Goal: Obtain resource: Download file/media

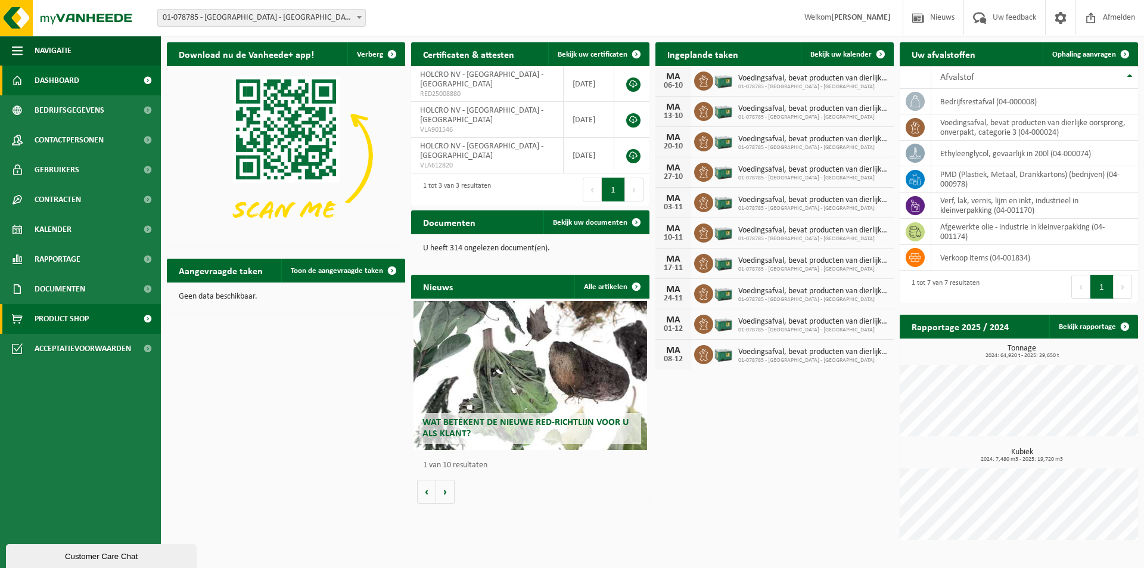
click at [94, 314] on link "Product Shop" at bounding box center [80, 319] width 161 height 30
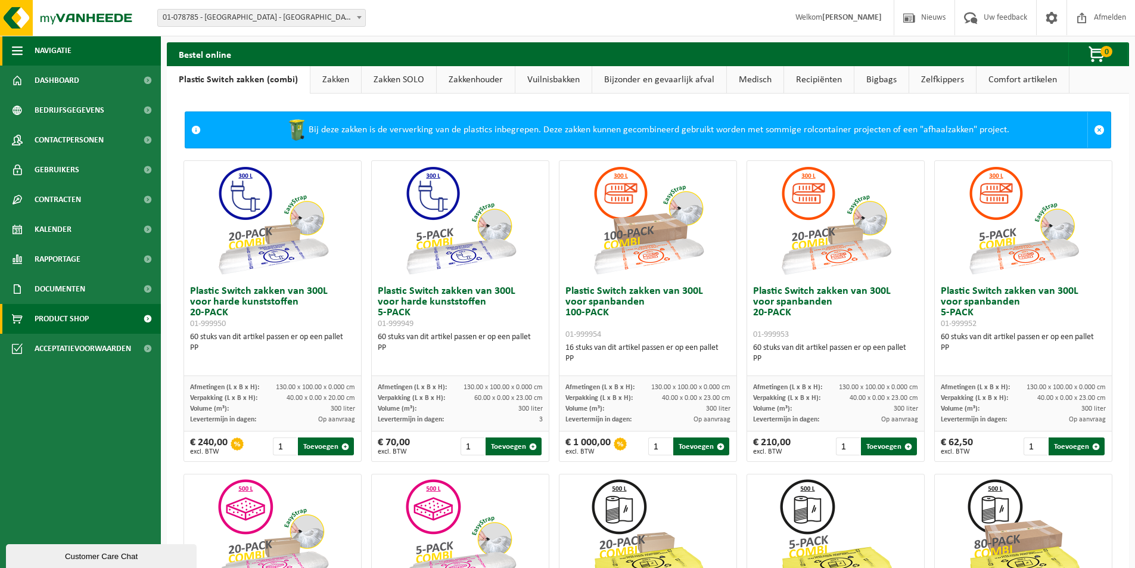
click at [17, 49] on span "button" at bounding box center [17, 51] width 11 height 30
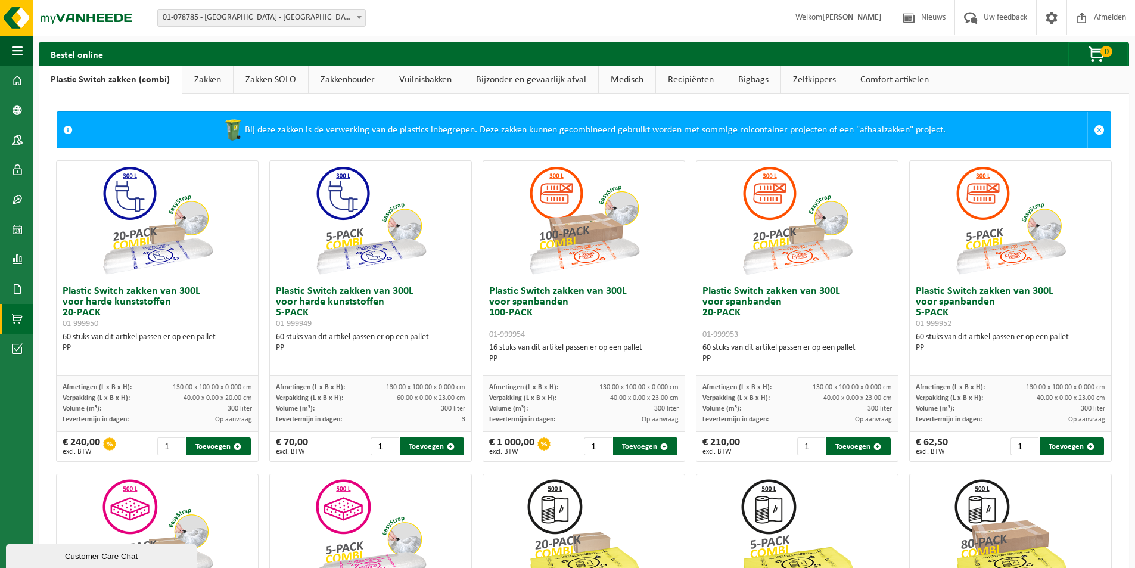
click at [355, 17] on span at bounding box center [359, 17] width 12 height 15
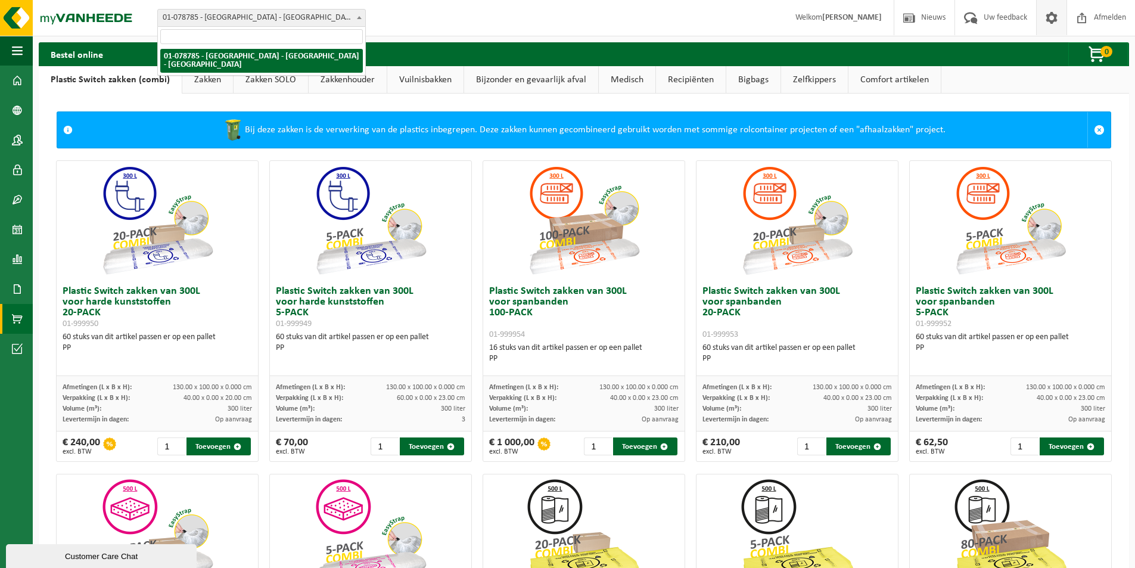
click at [1049, 16] on span at bounding box center [1052, 17] width 18 height 35
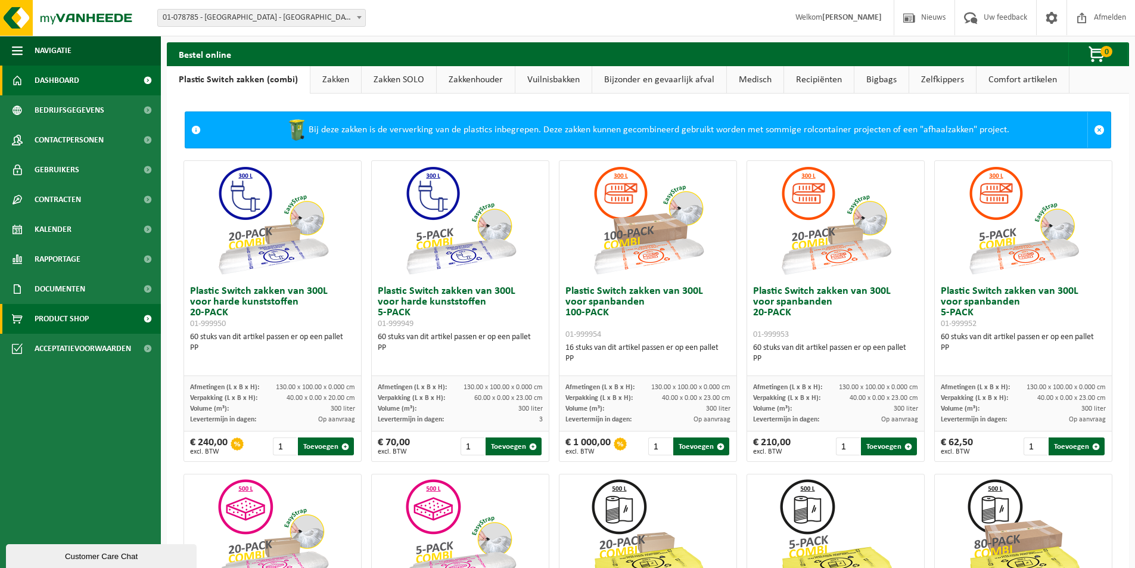
click at [72, 76] on span "Dashboard" at bounding box center [57, 81] width 45 height 30
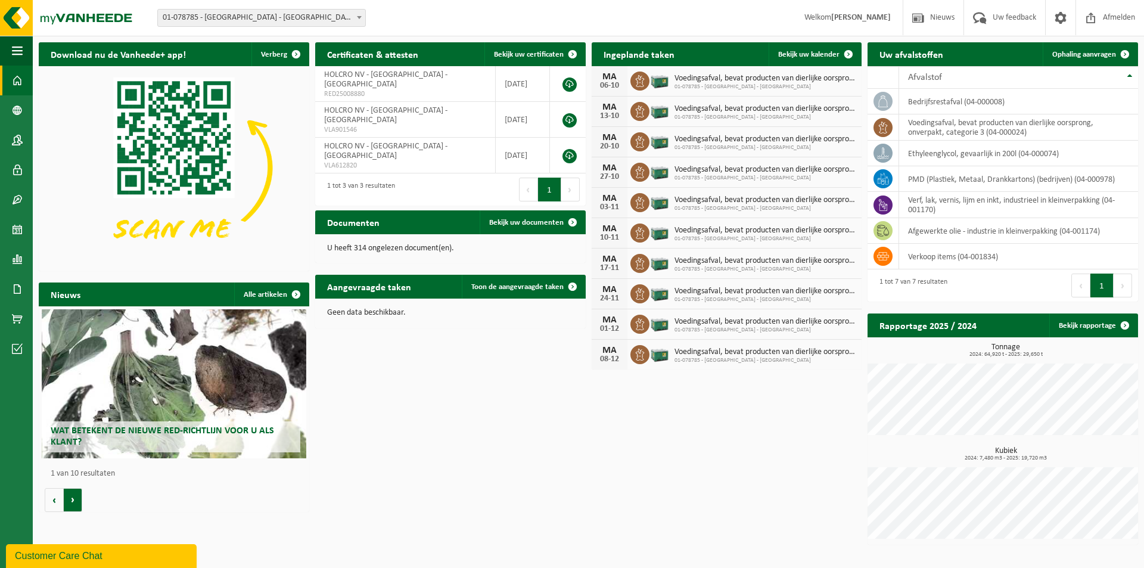
click at [75, 504] on button "Volgende" at bounding box center [73, 500] width 18 height 24
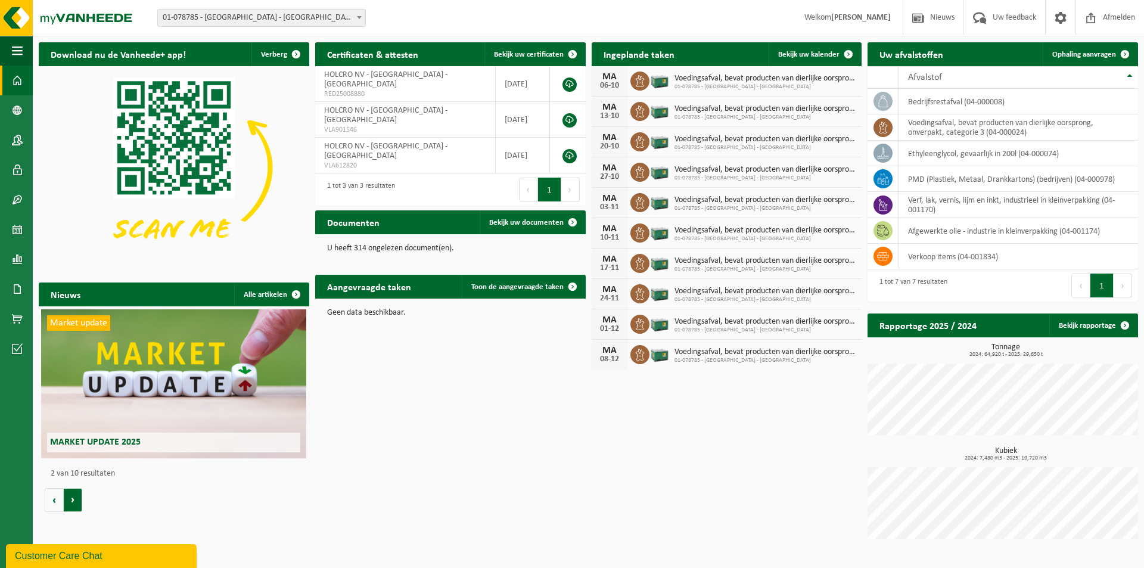
click at [74, 502] on button "Volgende" at bounding box center [73, 500] width 18 height 24
click at [1018, 459] on span "2024: 7,480 m3 - 2025: 19,720 m3" at bounding box center [1006, 458] width 265 height 6
click at [1125, 285] on button "Volgende" at bounding box center [1123, 286] width 18 height 24
click at [536, 219] on span "Bekijk uw documenten" at bounding box center [526, 223] width 74 height 8
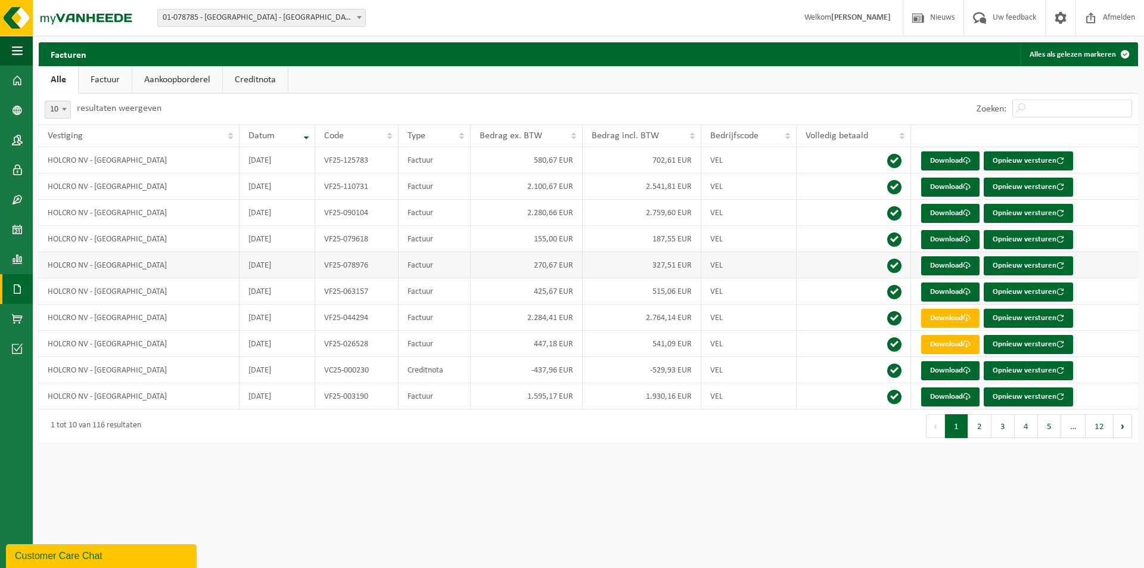
click at [276, 271] on td "[DATE]" at bounding box center [278, 265] width 76 height 26
click at [949, 263] on link "Download" at bounding box center [950, 265] width 58 height 19
click at [957, 318] on link "Download" at bounding box center [950, 318] width 58 height 19
click at [950, 344] on link "Download" at bounding box center [950, 344] width 58 height 19
click at [946, 291] on link "Download" at bounding box center [950, 291] width 58 height 19
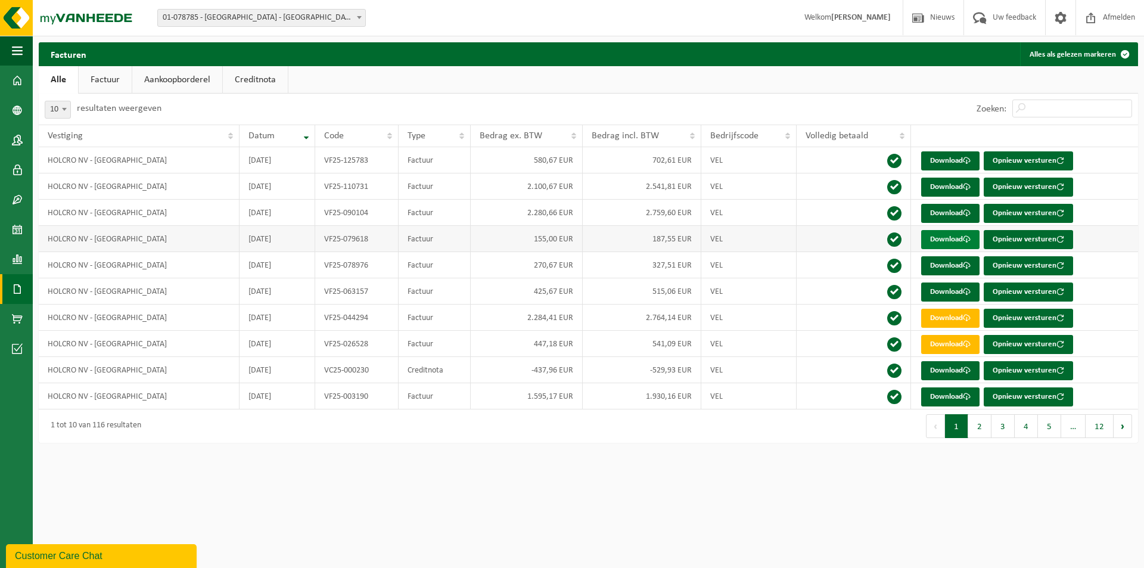
click at [933, 236] on link "Download" at bounding box center [950, 239] width 58 height 19
click at [937, 212] on link "Download" at bounding box center [950, 213] width 58 height 19
click at [942, 210] on link "Download" at bounding box center [950, 213] width 58 height 19
click at [944, 184] on link "Download" at bounding box center [950, 187] width 58 height 19
click at [949, 344] on link "Download" at bounding box center [950, 344] width 58 height 19
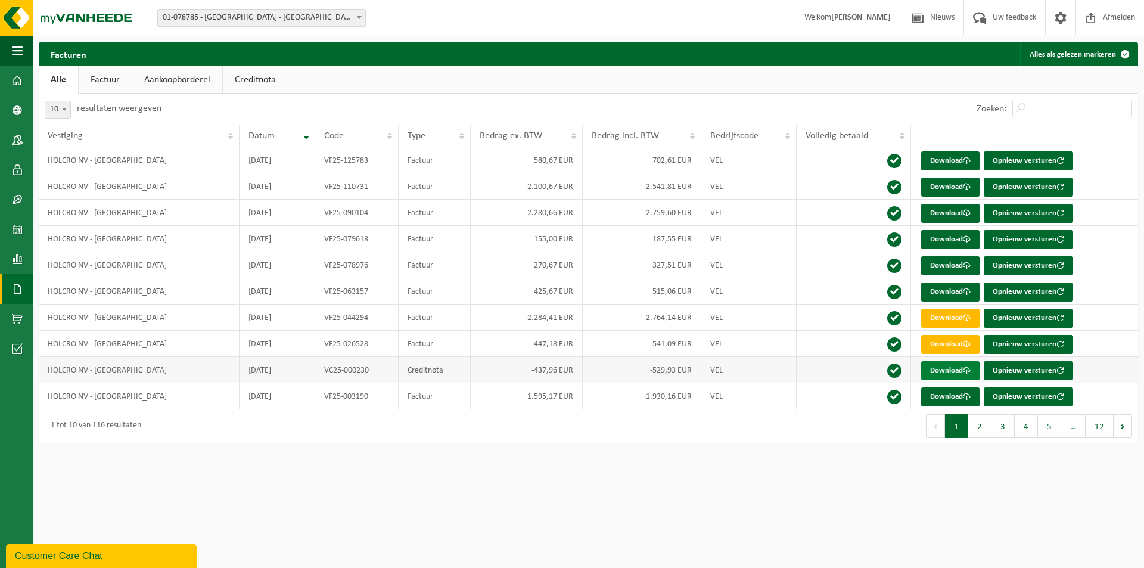
click at [956, 368] on link "Download" at bounding box center [950, 370] width 58 height 19
click at [953, 369] on link "Download" at bounding box center [950, 370] width 58 height 19
